Goal: Task Accomplishment & Management: Use online tool/utility

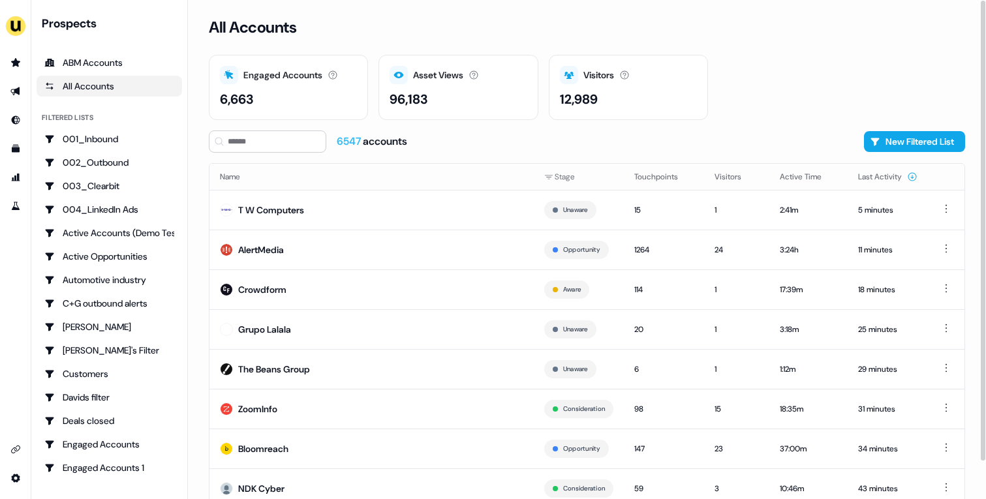
scroll to position [40, 0]
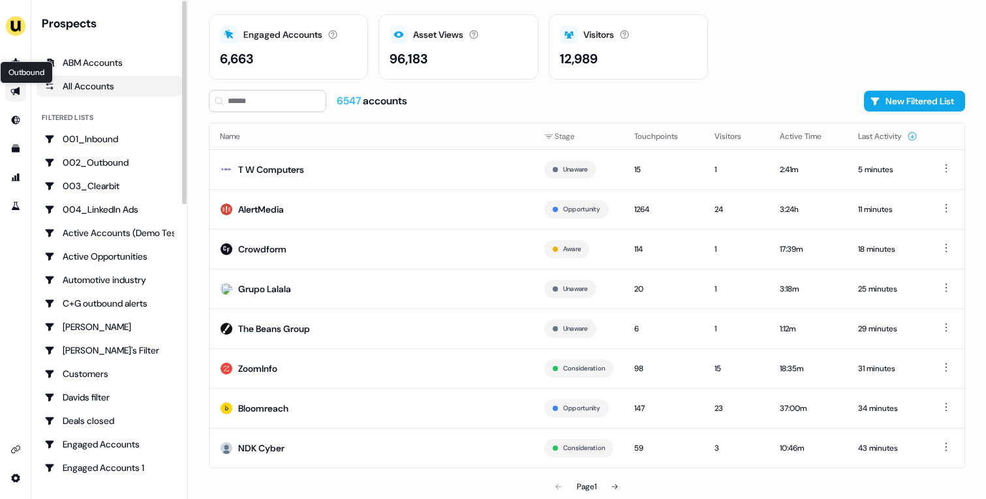
click at [20, 93] on icon "Go to outbound experience" at bounding box center [15, 91] width 10 height 10
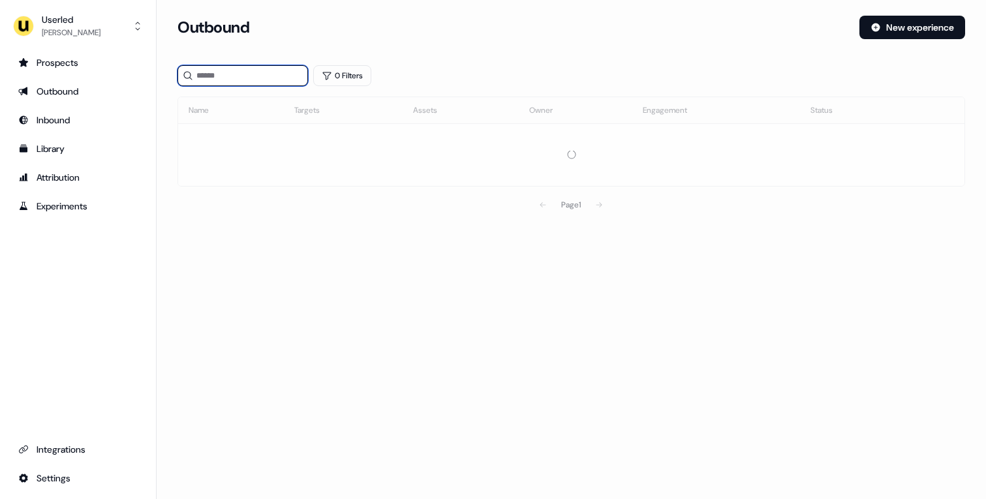
click at [260, 80] on input at bounding box center [242, 75] width 131 height 21
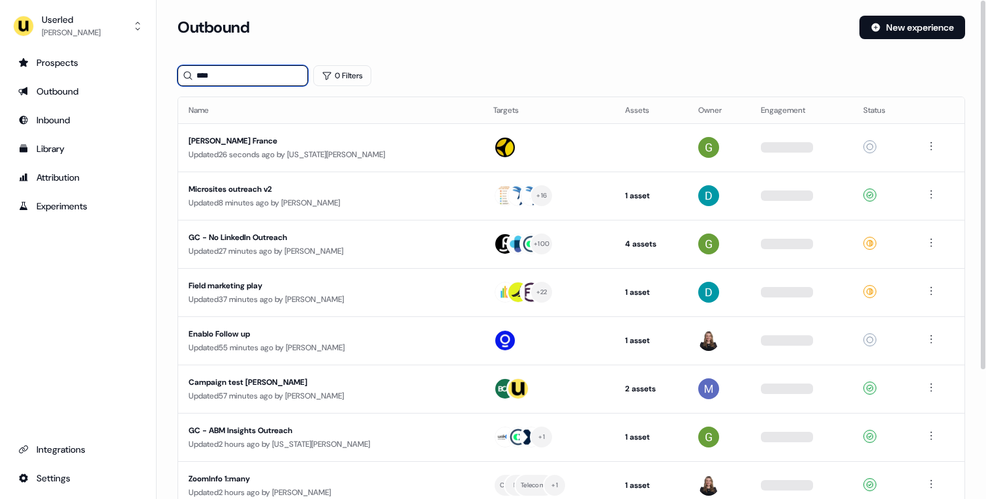
type input "****"
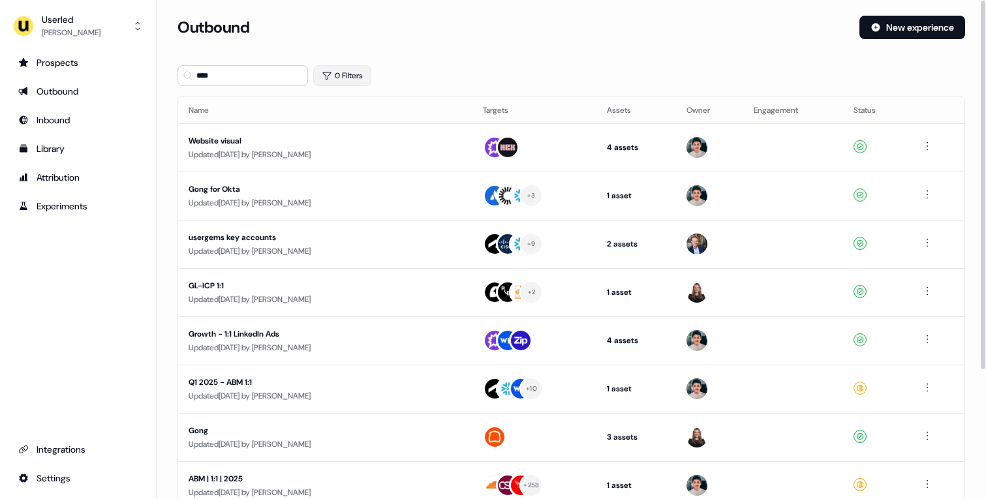
click at [356, 81] on button "0 Filters" at bounding box center [342, 75] width 58 height 21
click at [371, 127] on html "For the best experience switch devices to a bigger screen. Go to Userled.io Use…" at bounding box center [493, 249] width 986 height 499
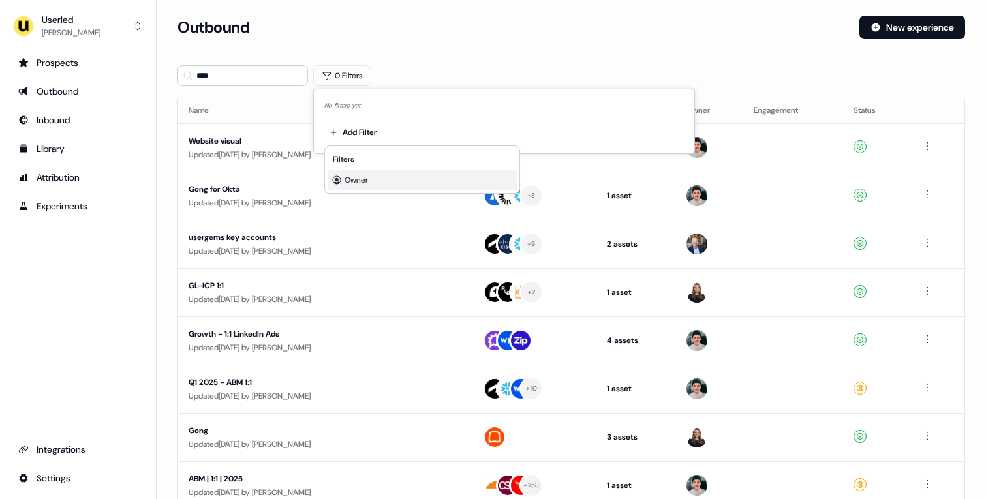
click at [365, 177] on span "Owner" at bounding box center [356, 180] width 23 height 10
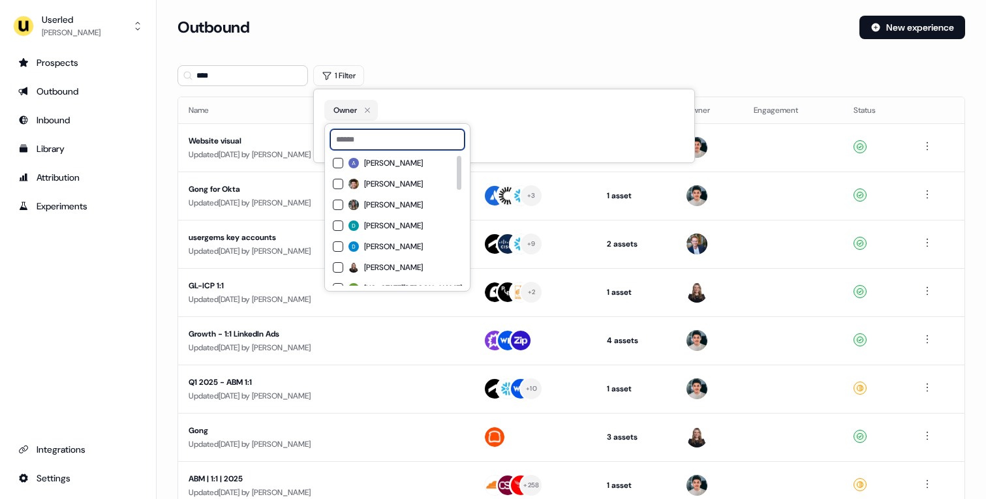
click at [386, 142] on input at bounding box center [397, 139] width 134 height 21
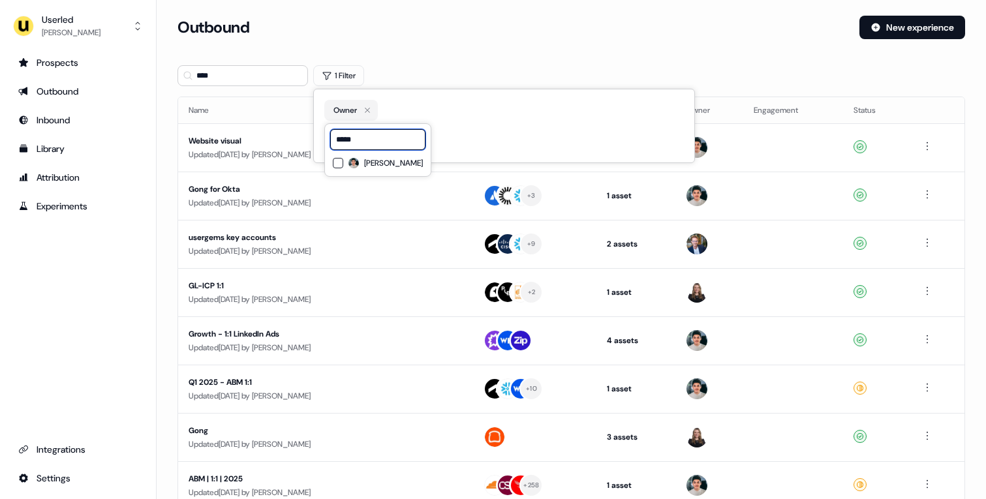
type input "*****"
click at [393, 166] on span "[PERSON_NAME]" at bounding box center [393, 163] width 59 height 10
click at [451, 23] on div "Outbound" at bounding box center [512, 27] width 671 height 23
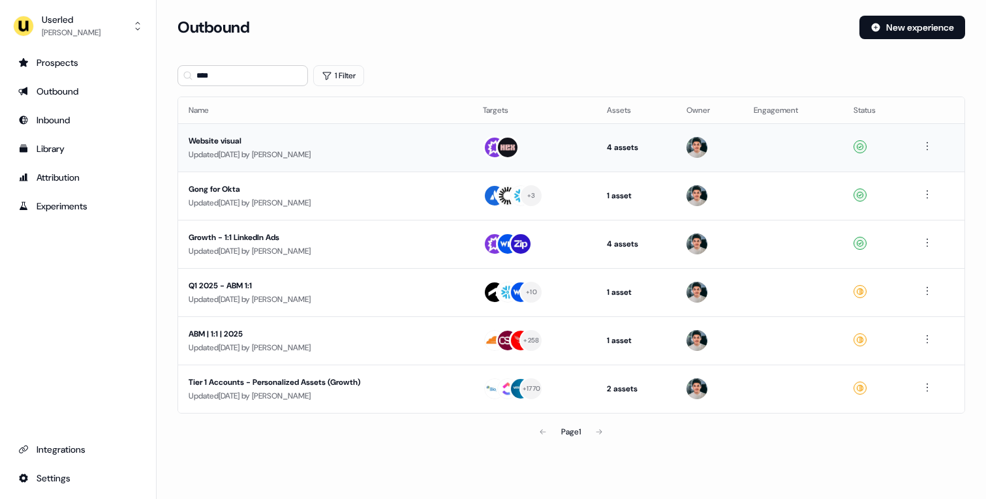
click at [375, 160] on div "Updated 1 month ago by Vincent Plassard" at bounding box center [325, 154] width 273 height 13
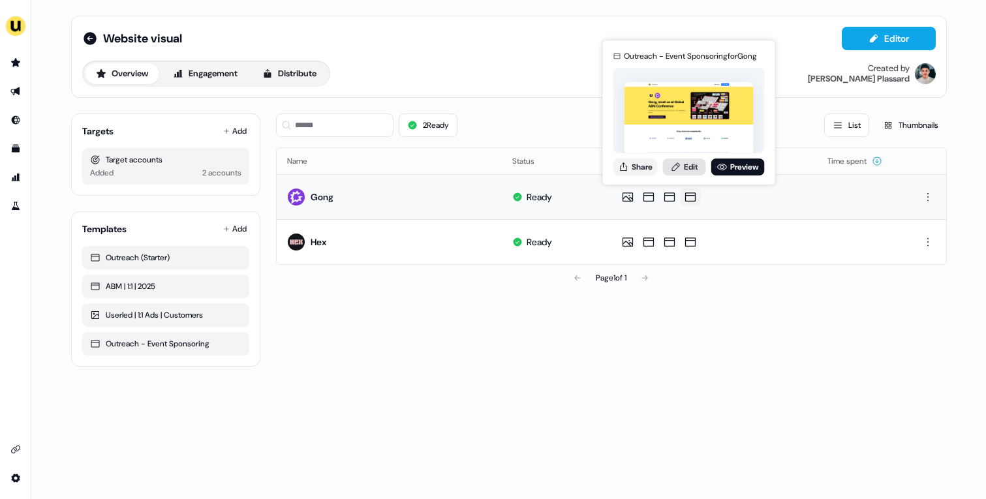
click at [681, 159] on link "Edit" at bounding box center [684, 167] width 43 height 17
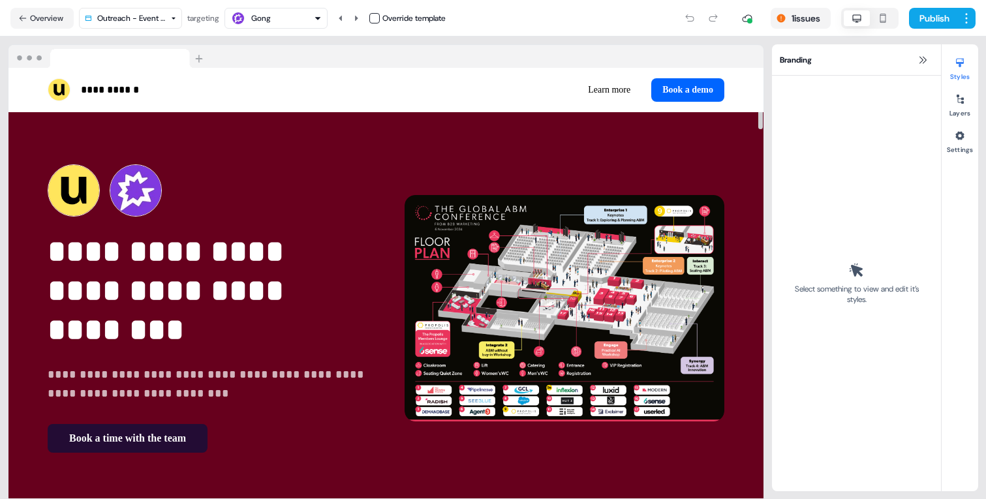
click at [659, 136] on div "**********" at bounding box center [385, 308] width 755 height 393
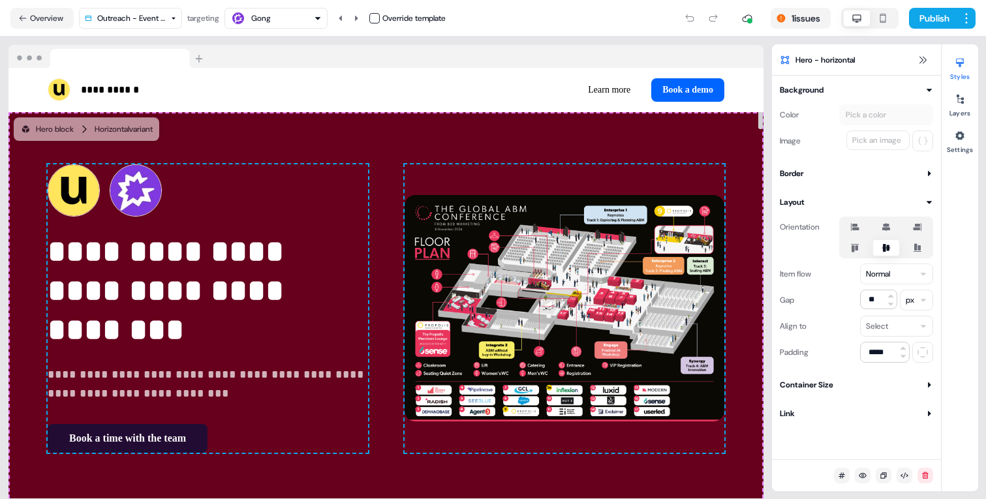
click at [659, 136] on div "**********" at bounding box center [385, 308] width 755 height 393
click at [876, 115] on div "Pick a color" at bounding box center [866, 114] width 46 height 13
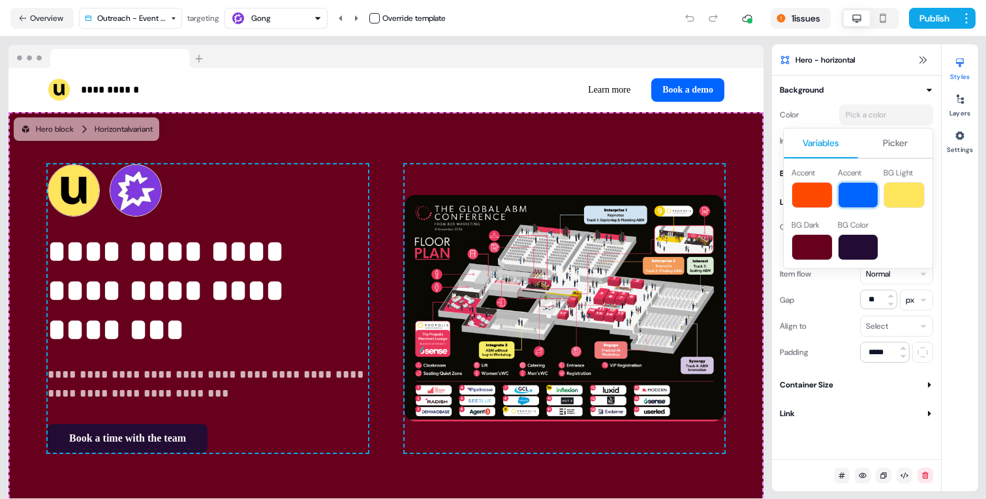
click at [871, 191] on button at bounding box center [858, 195] width 41 height 26
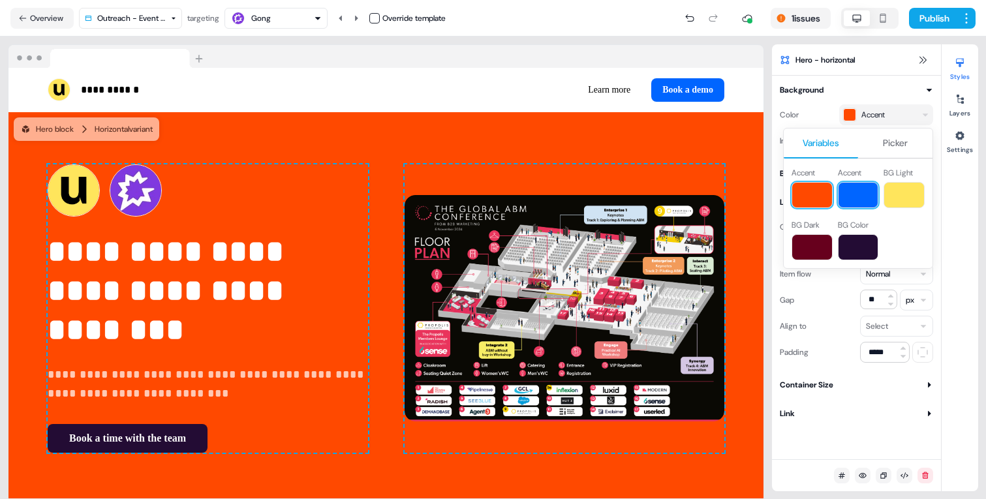
click at [895, 190] on button at bounding box center [904, 195] width 41 height 26
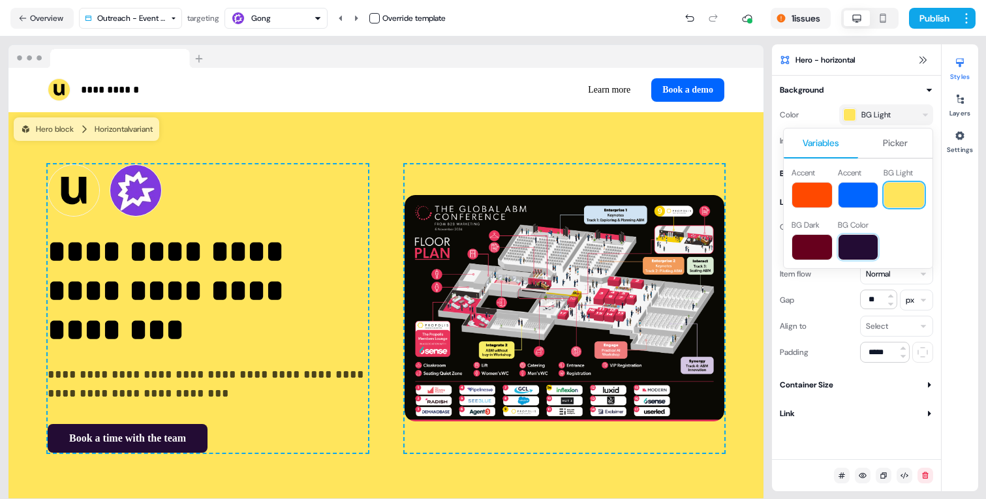
click at [861, 244] on button at bounding box center [858, 247] width 41 height 26
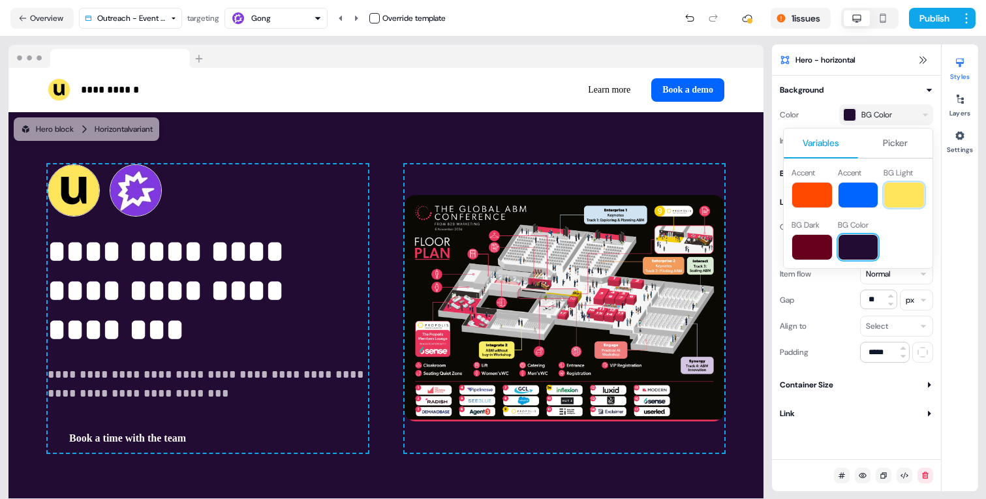
click at [904, 202] on button at bounding box center [904, 195] width 41 height 26
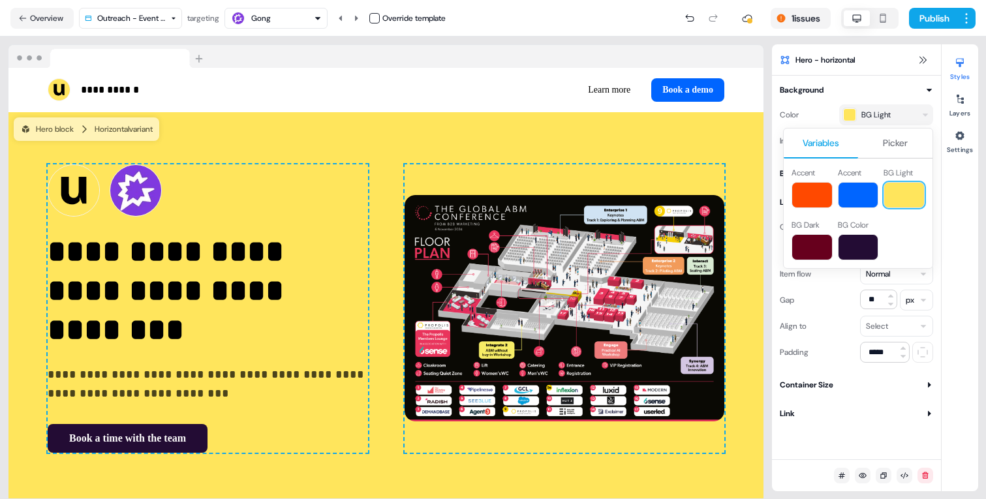
click at [922, 61] on html "**********" at bounding box center [493, 249] width 986 height 499
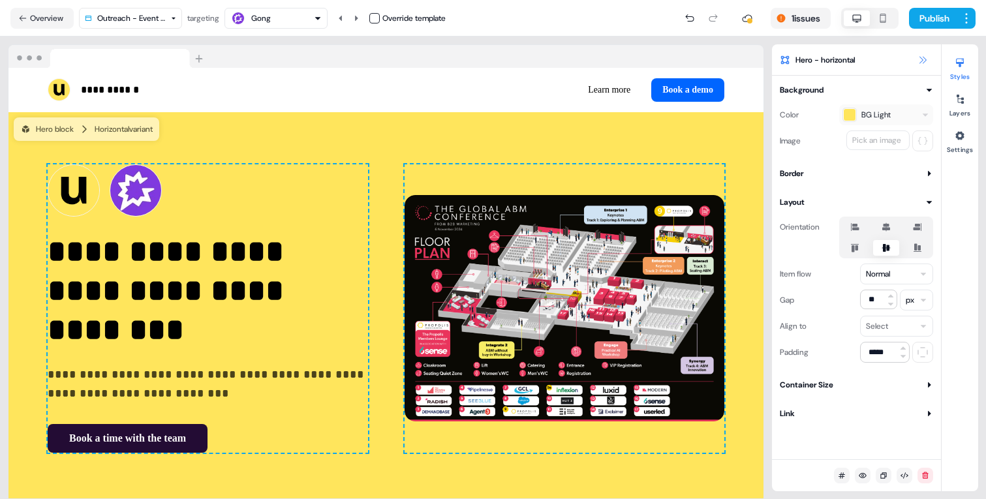
click at [927, 61] on icon at bounding box center [922, 60] width 10 height 10
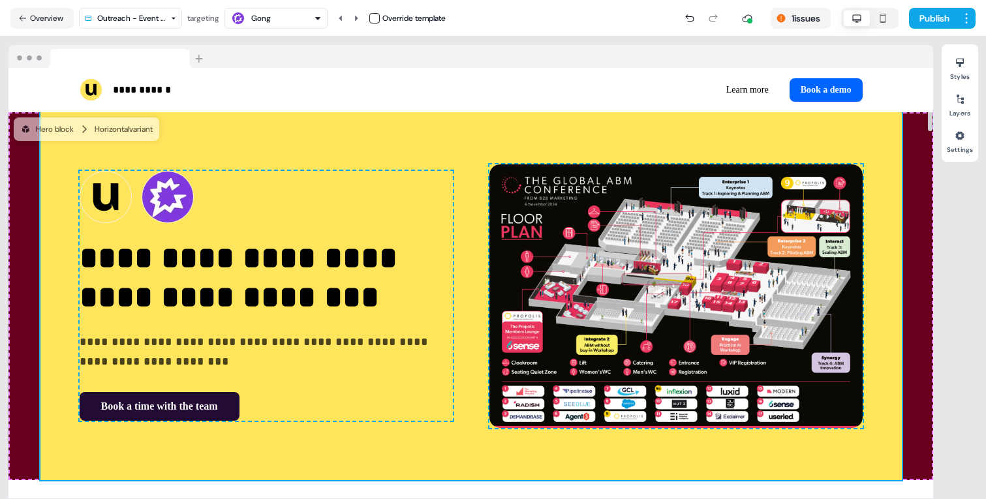
click at [916, 129] on div "**********" at bounding box center [470, 296] width 925 height 368
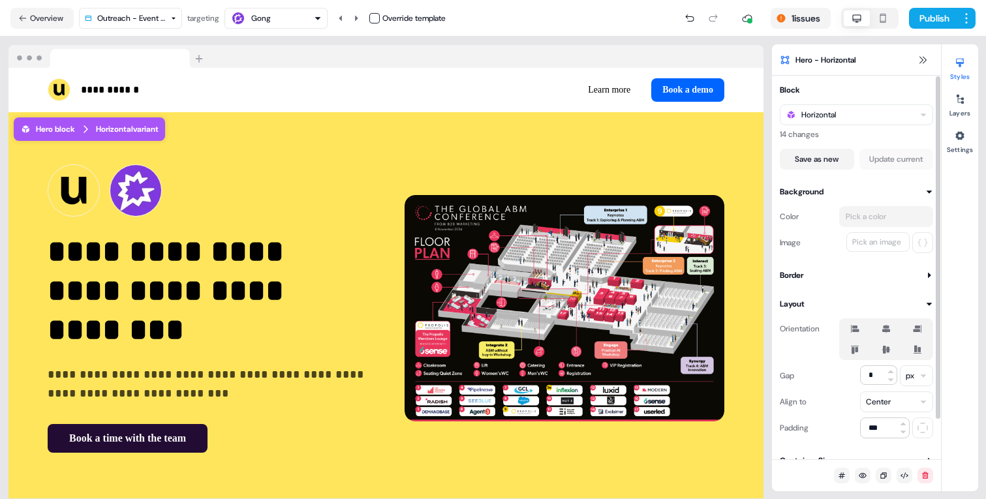
click at [874, 218] on div "Pick a color" at bounding box center [866, 216] width 46 height 13
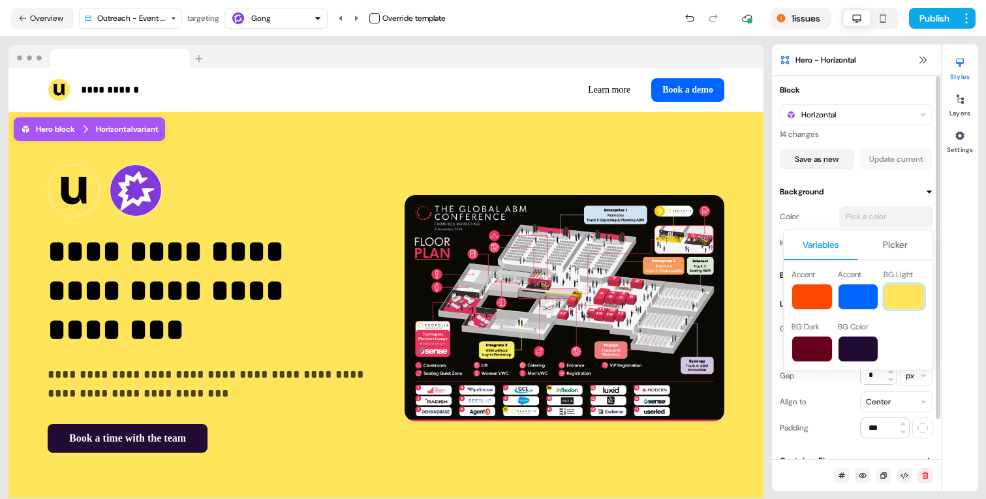
click at [903, 290] on button at bounding box center [904, 297] width 41 height 26
click at [919, 61] on html "**********" at bounding box center [493, 249] width 986 height 499
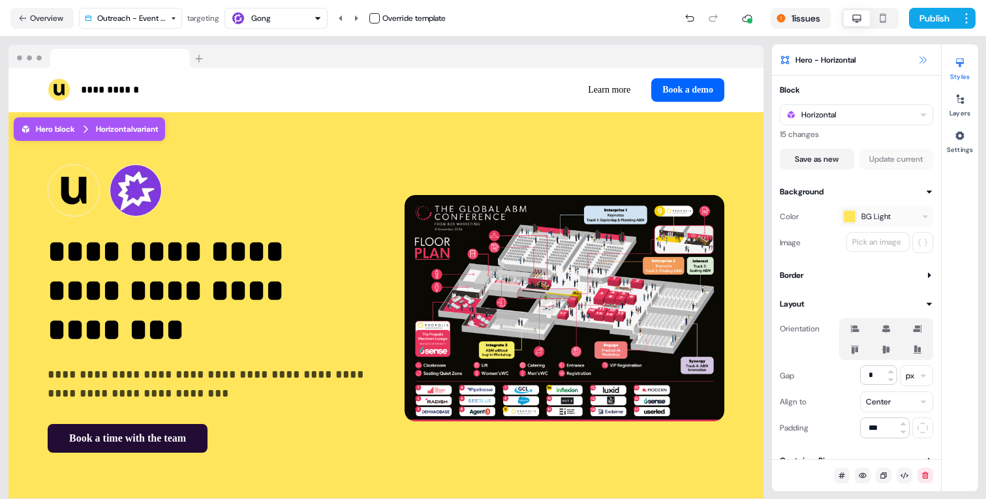
click at [922, 59] on icon at bounding box center [922, 60] width 10 height 10
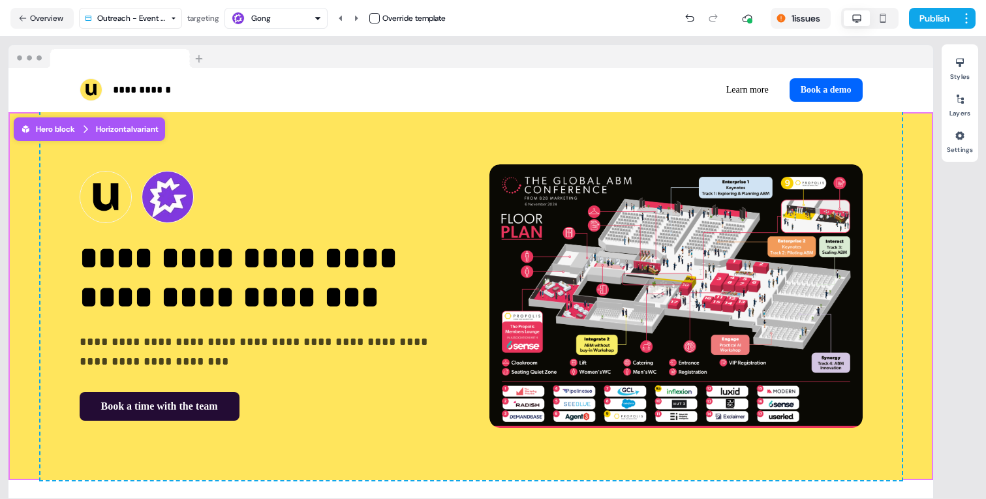
click at [945, 215] on div "Styles Layers Settings" at bounding box center [960, 267] width 37 height 447
click at [931, 22] on button "Publish" at bounding box center [933, 18] width 48 height 21
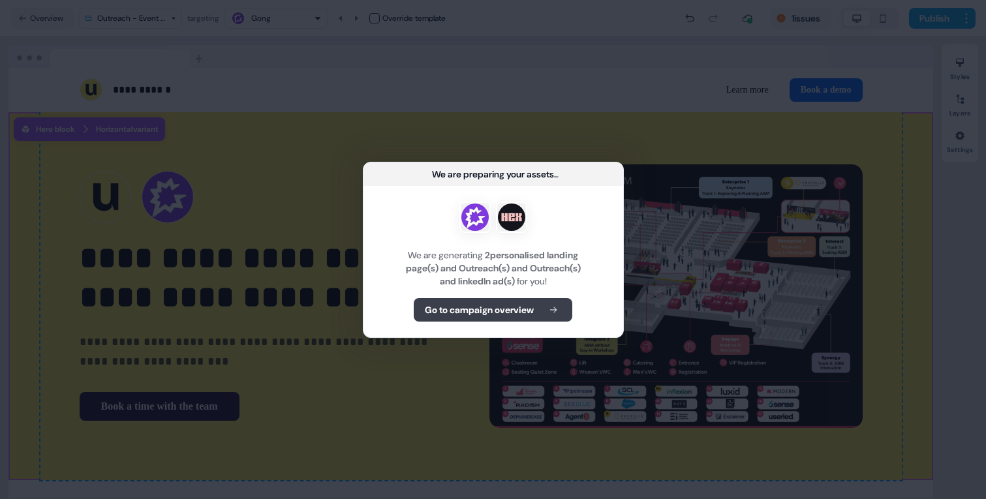
click at [502, 311] on b "Go to campaign overview" at bounding box center [479, 309] width 109 height 13
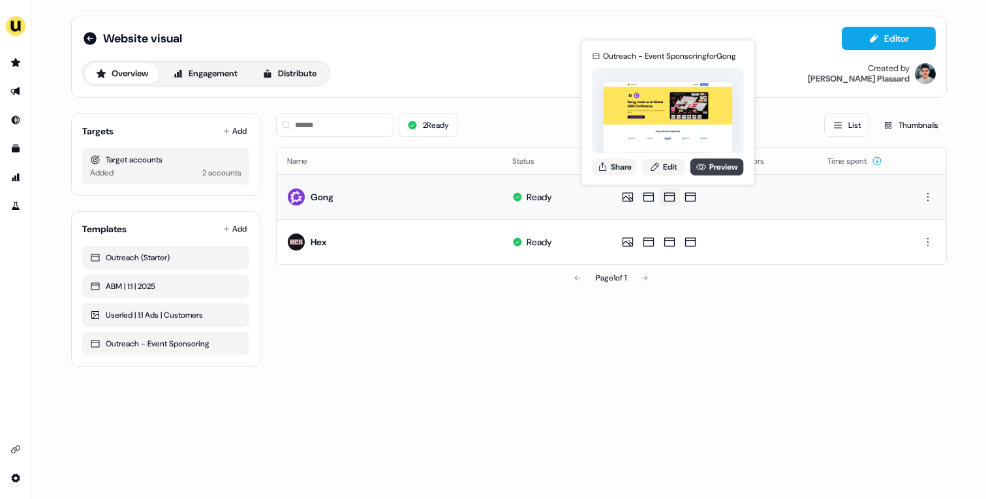
click at [702, 169] on icon at bounding box center [701, 167] width 10 height 10
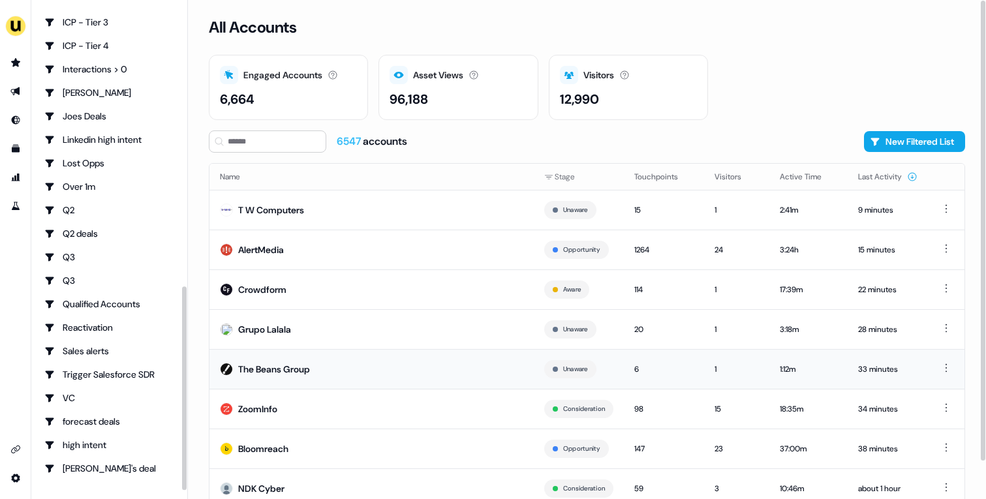
scroll to position [40, 0]
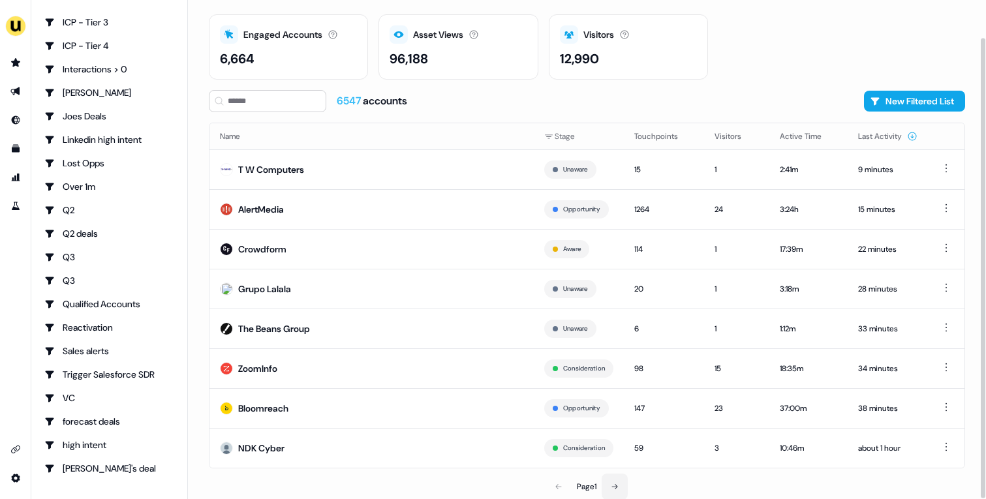
click at [613, 491] on button at bounding box center [615, 487] width 26 height 26
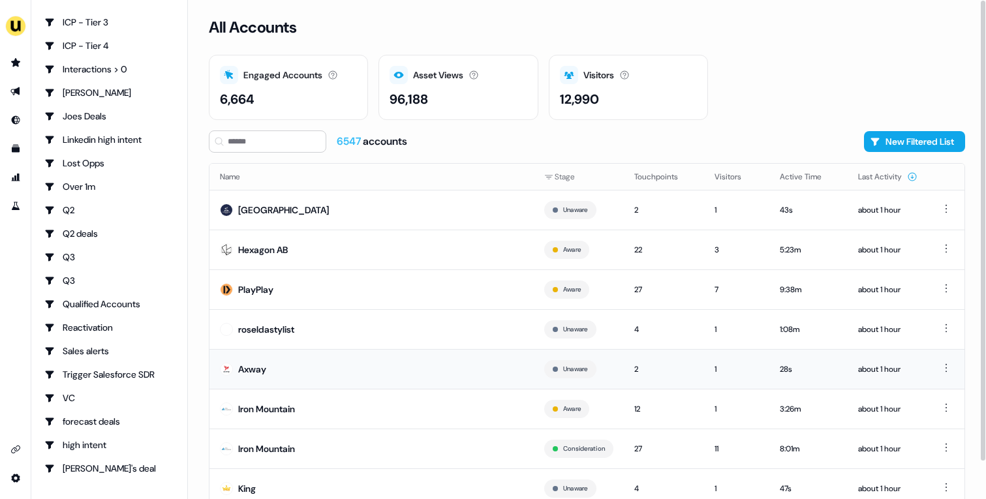
scroll to position [40, 0]
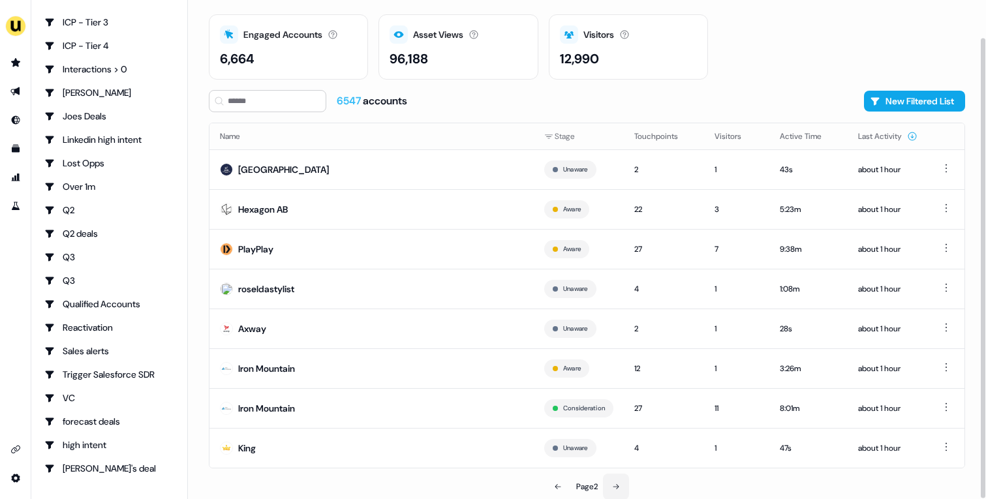
click at [621, 486] on button at bounding box center [616, 487] width 26 height 26
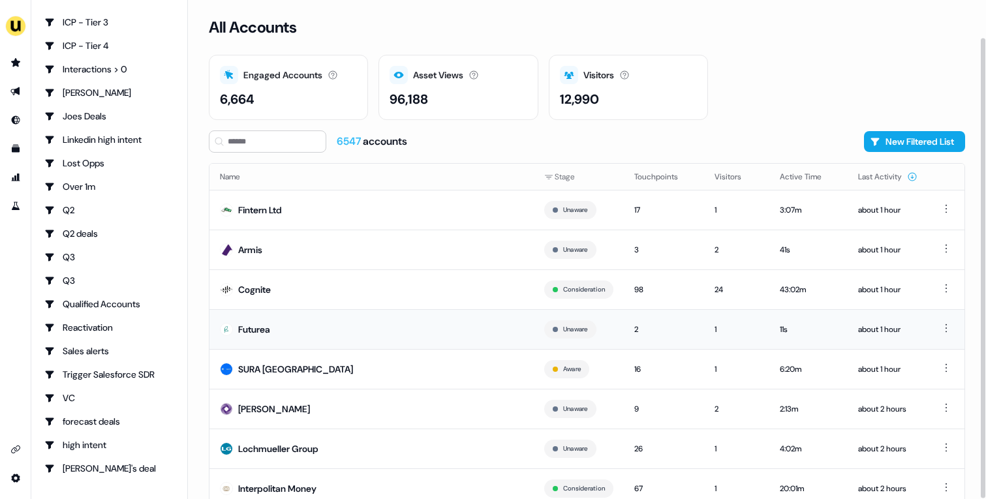
scroll to position [40, 0]
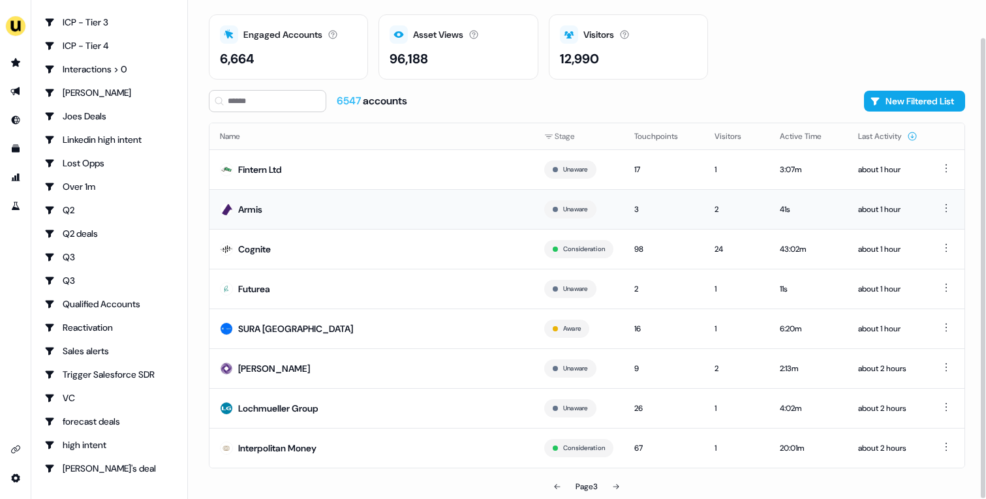
click at [374, 202] on td "Armis" at bounding box center [371, 209] width 324 height 40
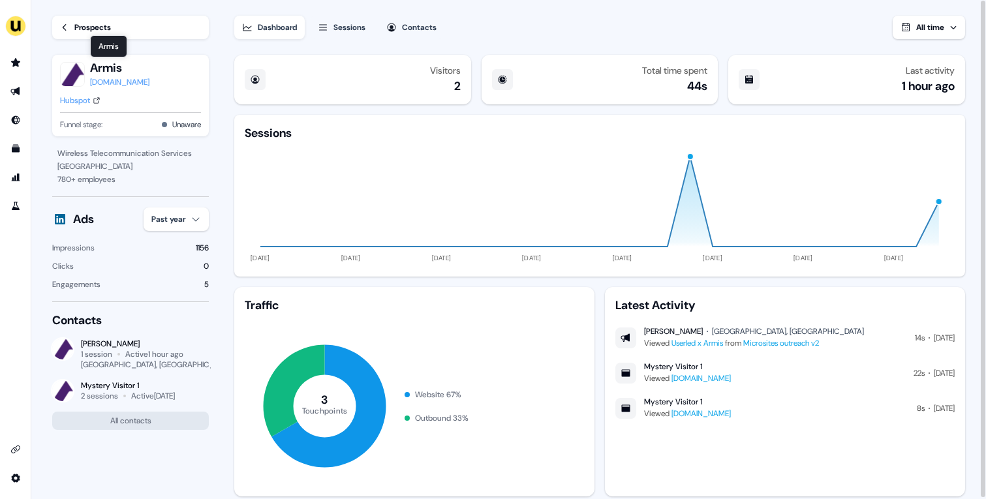
click at [85, 29] on div "Prospects" at bounding box center [92, 27] width 37 height 13
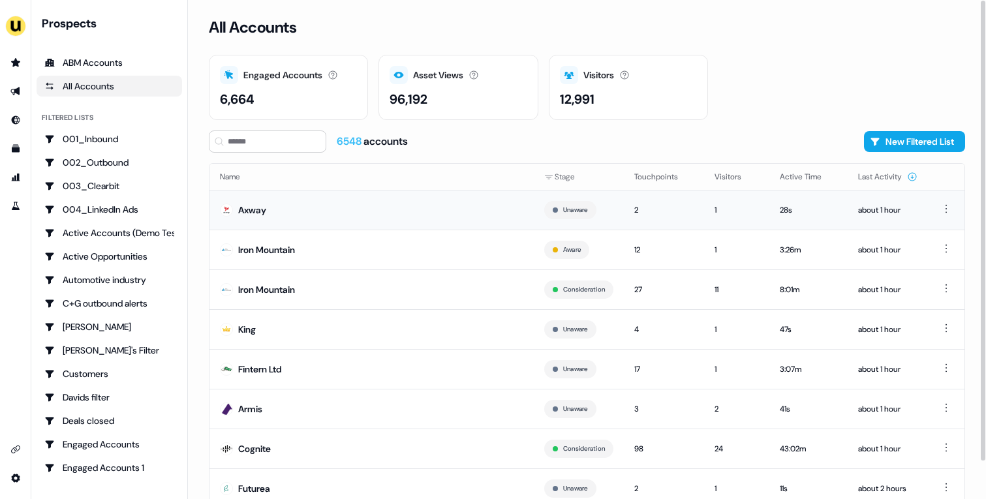
click at [450, 218] on td "Axway" at bounding box center [371, 210] width 324 height 40
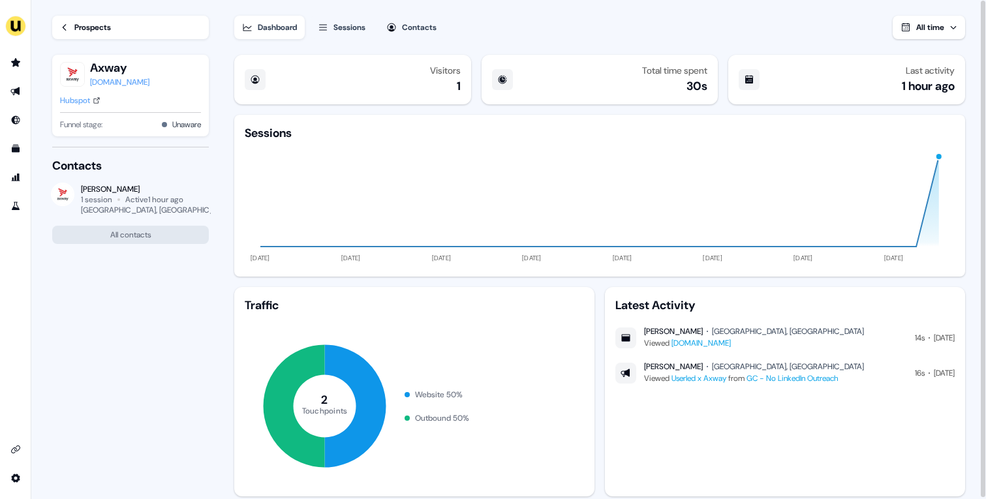
click at [99, 29] on div "Prospects" at bounding box center [92, 27] width 37 height 13
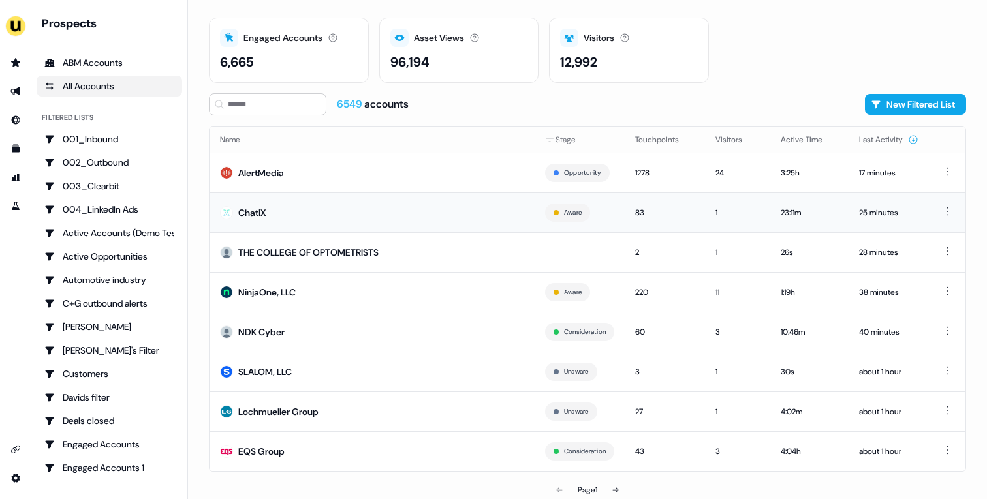
scroll to position [40, 0]
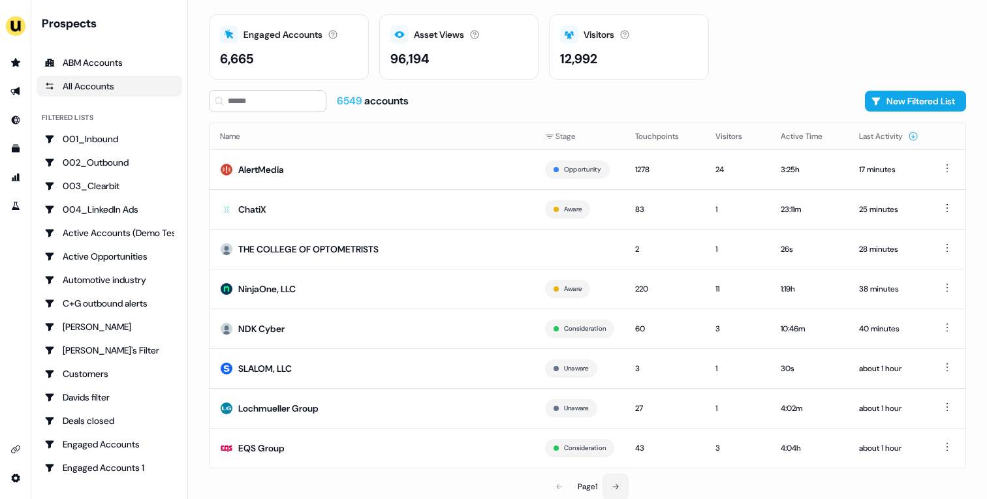
click at [615, 484] on icon at bounding box center [615, 487] width 8 height 8
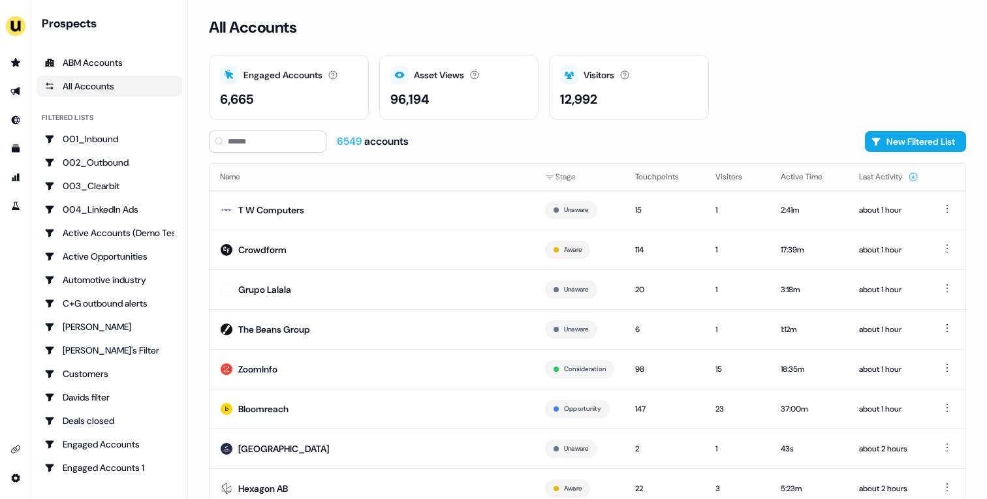
scroll to position [40, 0]
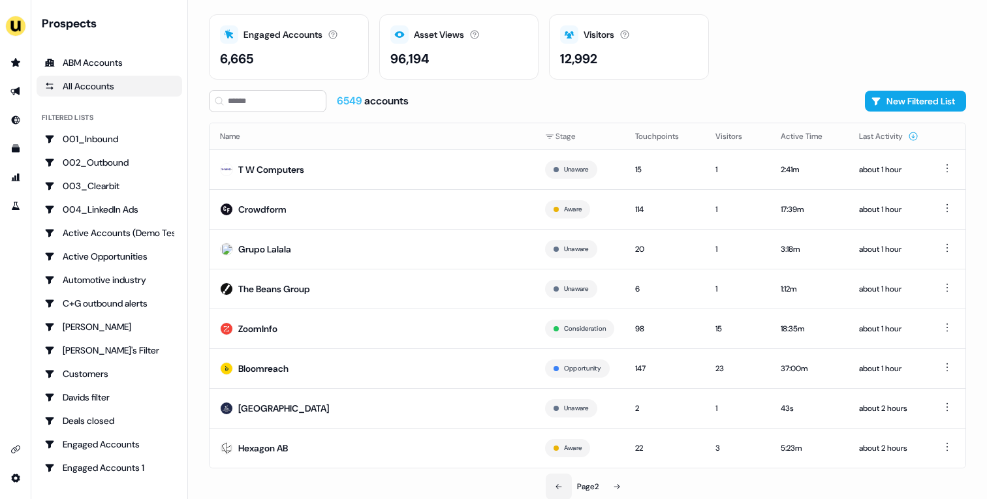
click at [561, 484] on icon at bounding box center [559, 487] width 8 height 8
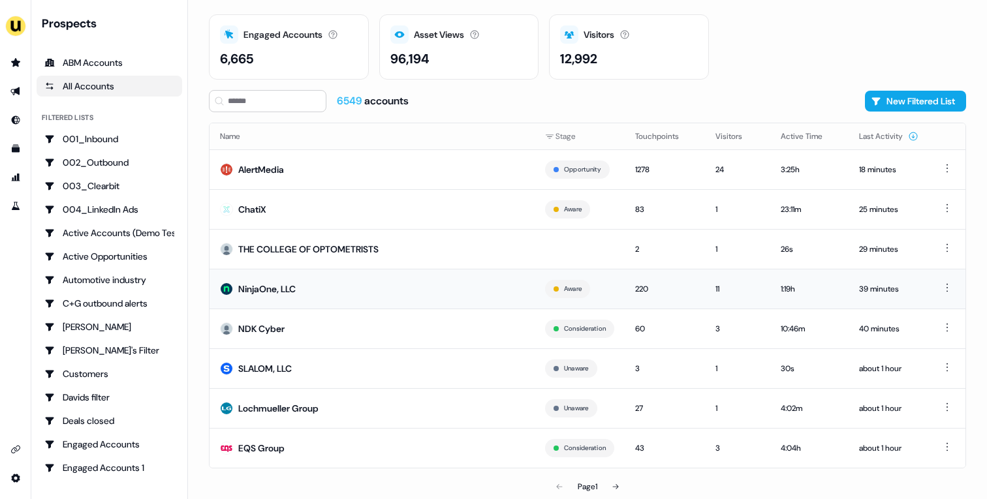
click at [366, 271] on td "NinjaOne, LLC" at bounding box center [371, 289] width 325 height 40
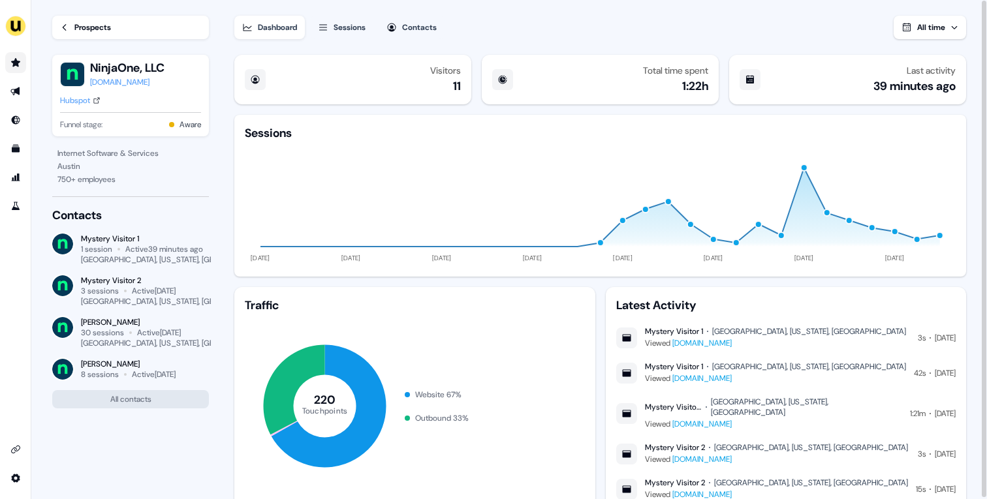
click at [17, 57] on link "Go to prospects" at bounding box center [15, 62] width 21 height 21
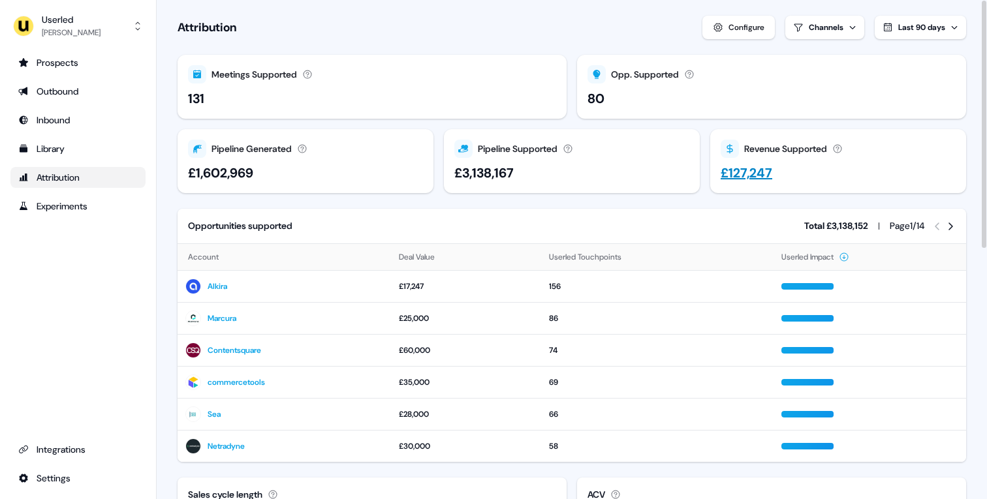
click at [726, 177] on div "£127,247" at bounding box center [746, 173] width 52 height 20
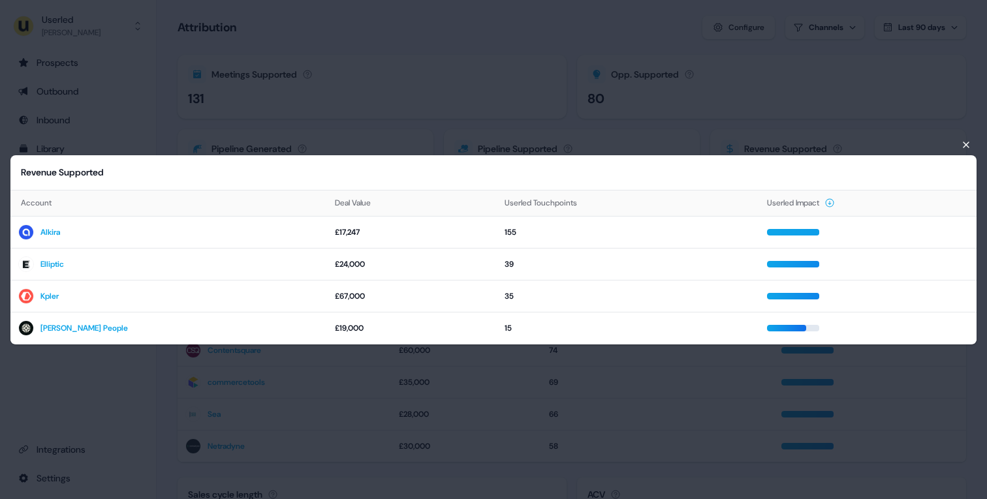
click at [713, 143] on div "Revenue Supported Account Deal Value Userled Touchpoints Userled Impact Alkira …" at bounding box center [493, 249] width 987 height 499
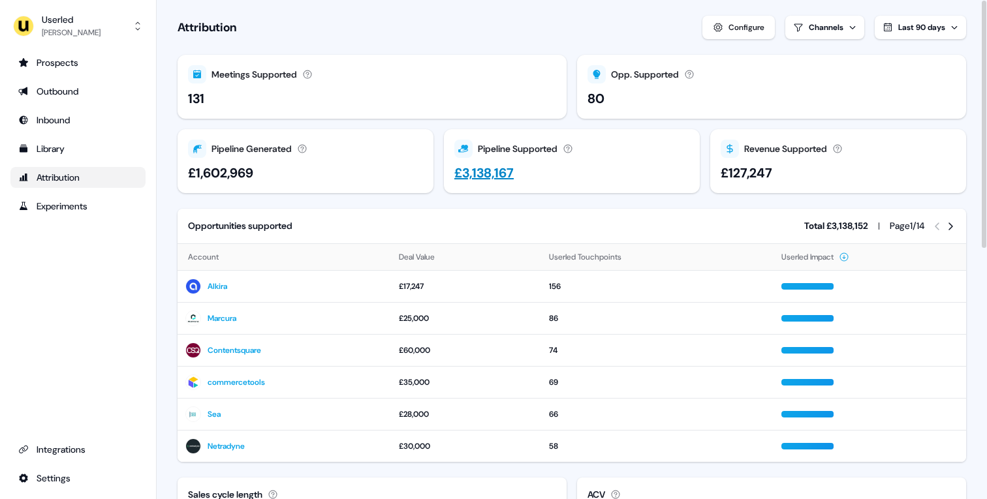
click at [491, 176] on div "£3,138,167" at bounding box center [483, 173] width 59 height 20
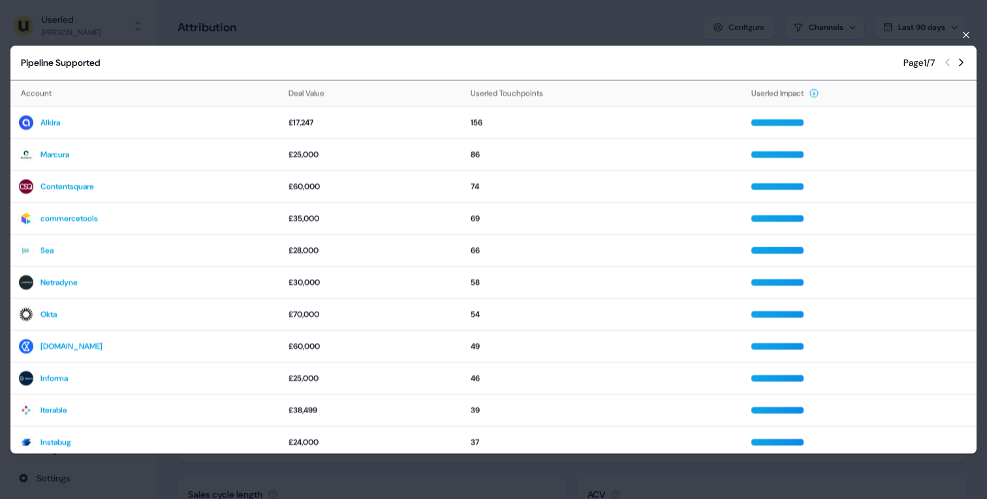
click at [318, 37] on div "Pipeline Supported Page 1 / 7 Account Deal Value Userled Touchpoints Userled Im…" at bounding box center [493, 250] width 987 height 430
